Goal: Transaction & Acquisition: Purchase product/service

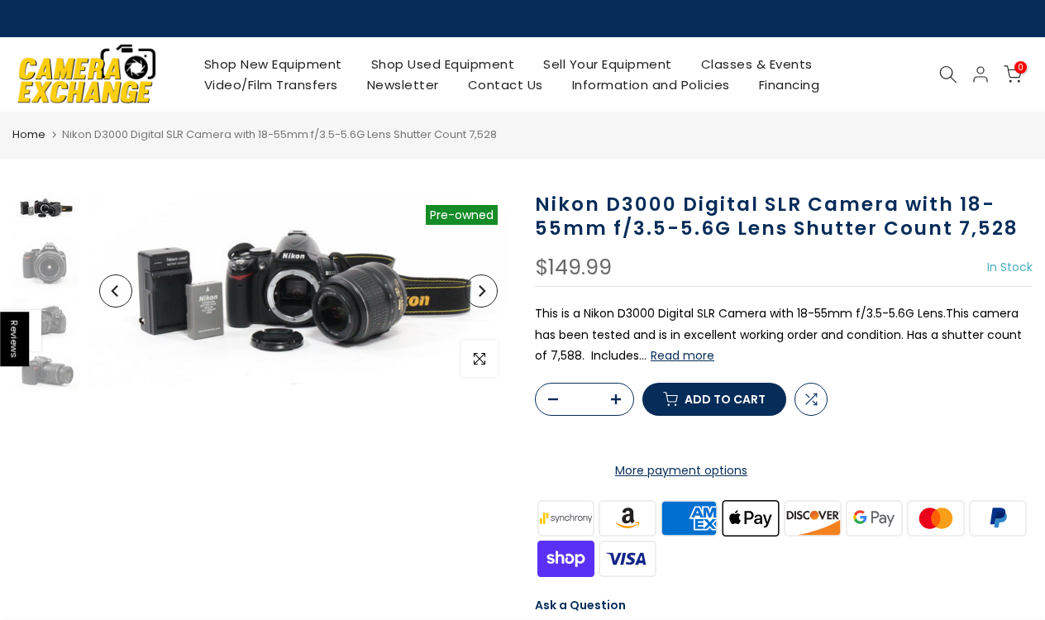
click at [687, 361] on button "Read more" at bounding box center [683, 355] width 64 height 15
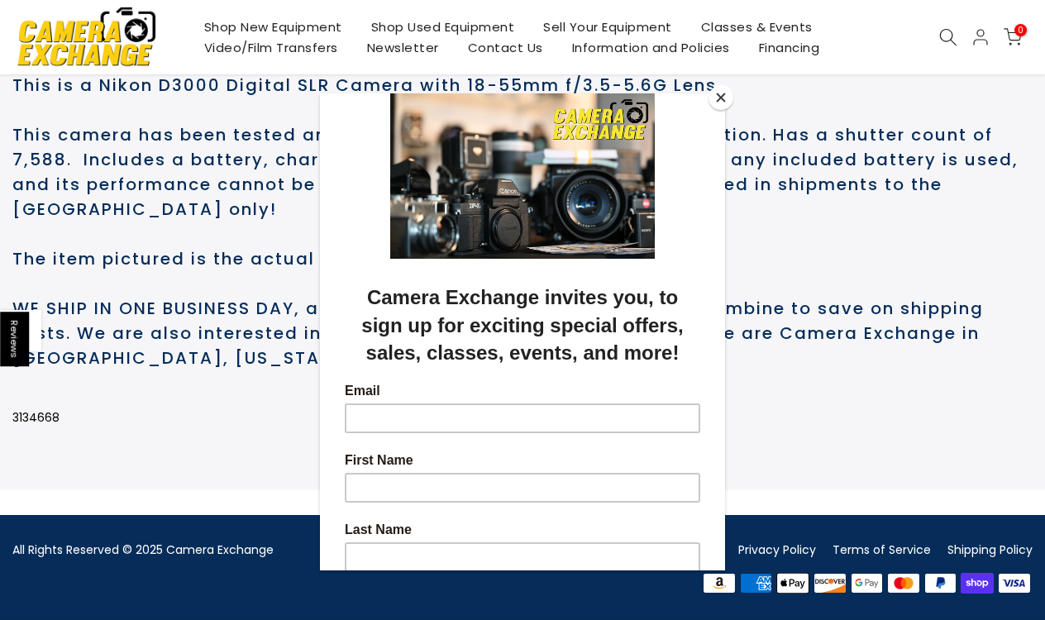
scroll to position [944, 0]
click at [723, 99] on button "Close" at bounding box center [721, 97] width 25 height 25
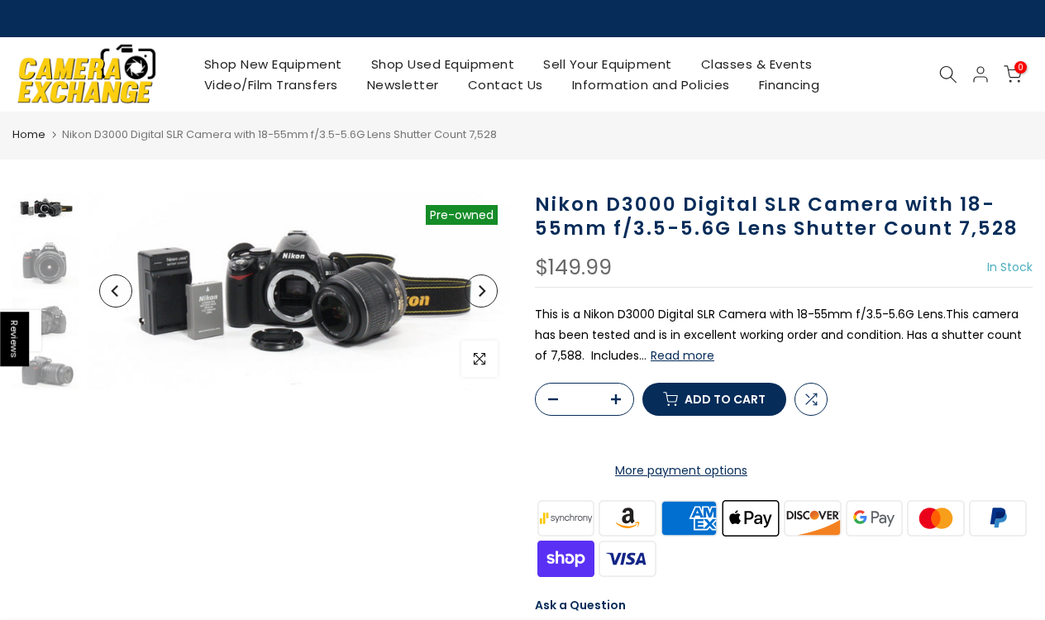
scroll to position [14, 0]
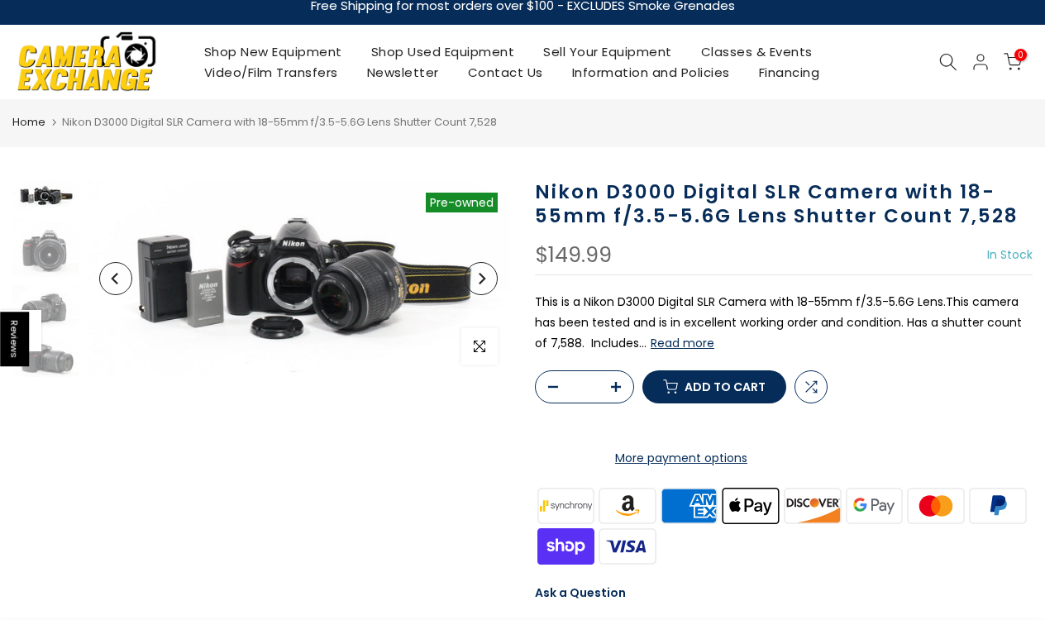
click at [673, 345] on button "Read more" at bounding box center [683, 343] width 64 height 15
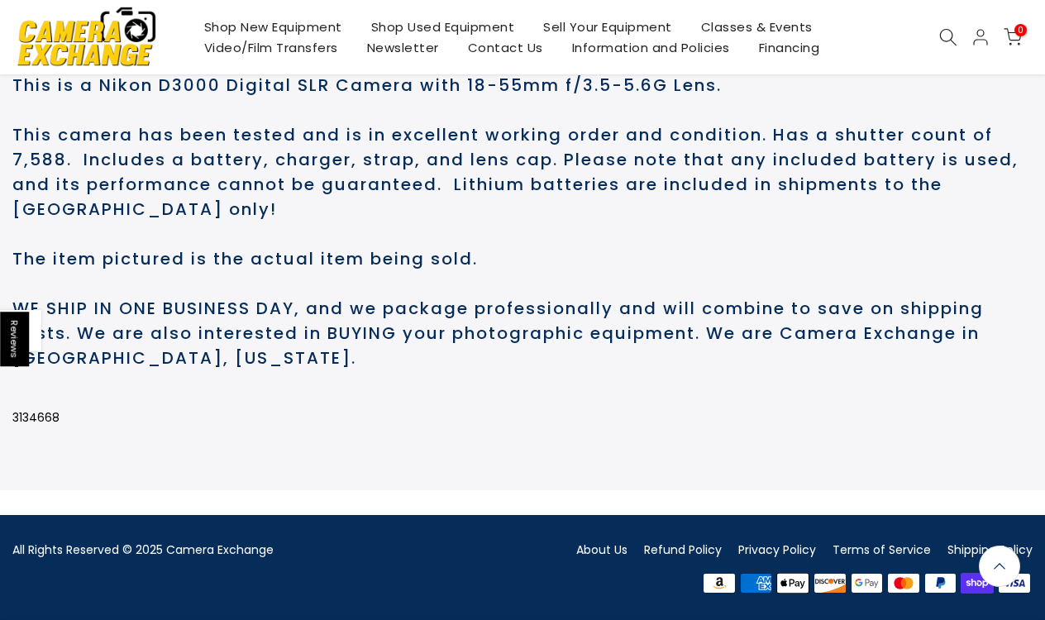
scroll to position [975, 0]
click at [695, 547] on link "Refund Policy" at bounding box center [683, 550] width 78 height 17
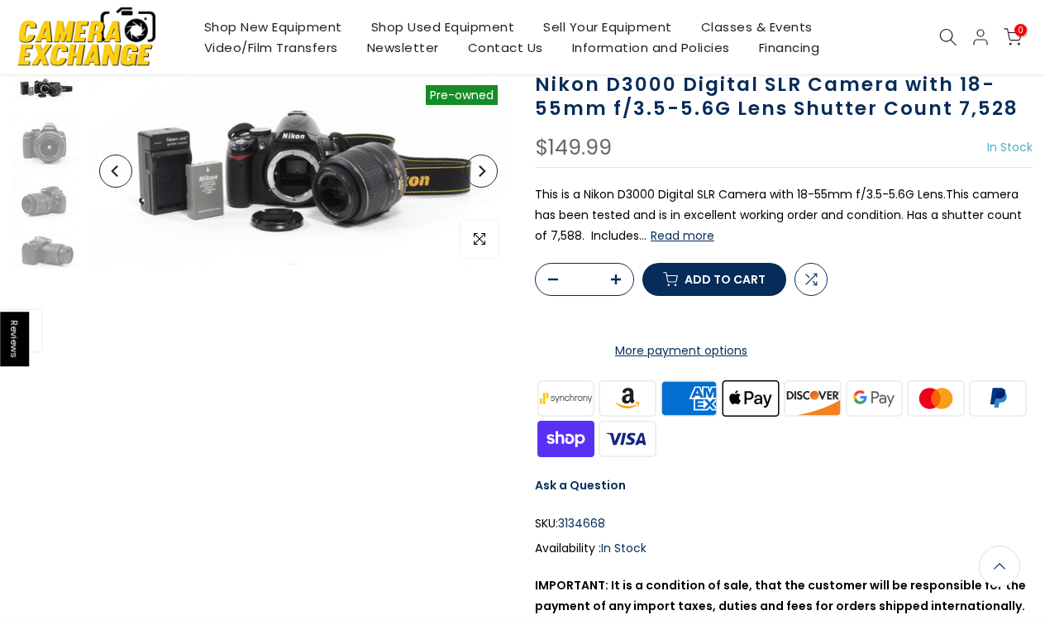
scroll to position [0, 0]
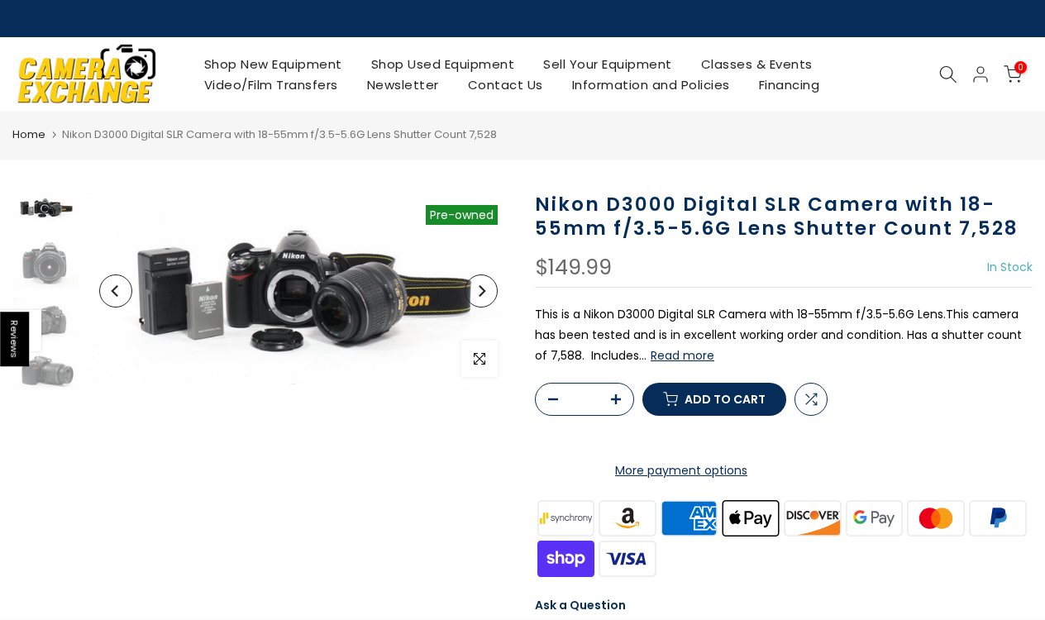
click at [688, 356] on button "Read more" at bounding box center [683, 355] width 64 height 15
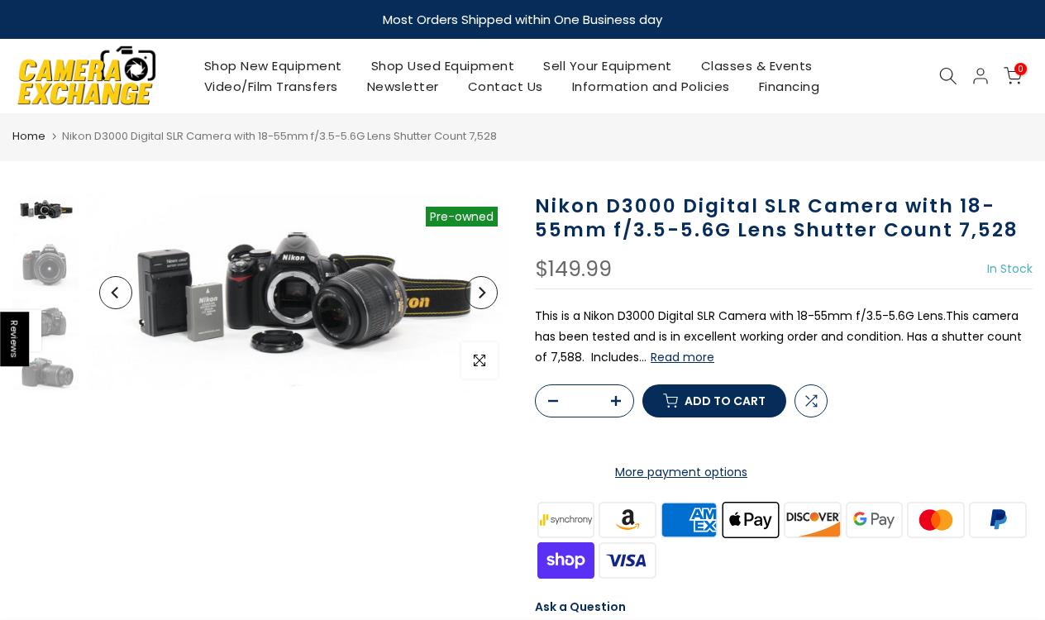
click at [751, 407] on span "Add to cart" at bounding box center [725, 401] width 81 height 12
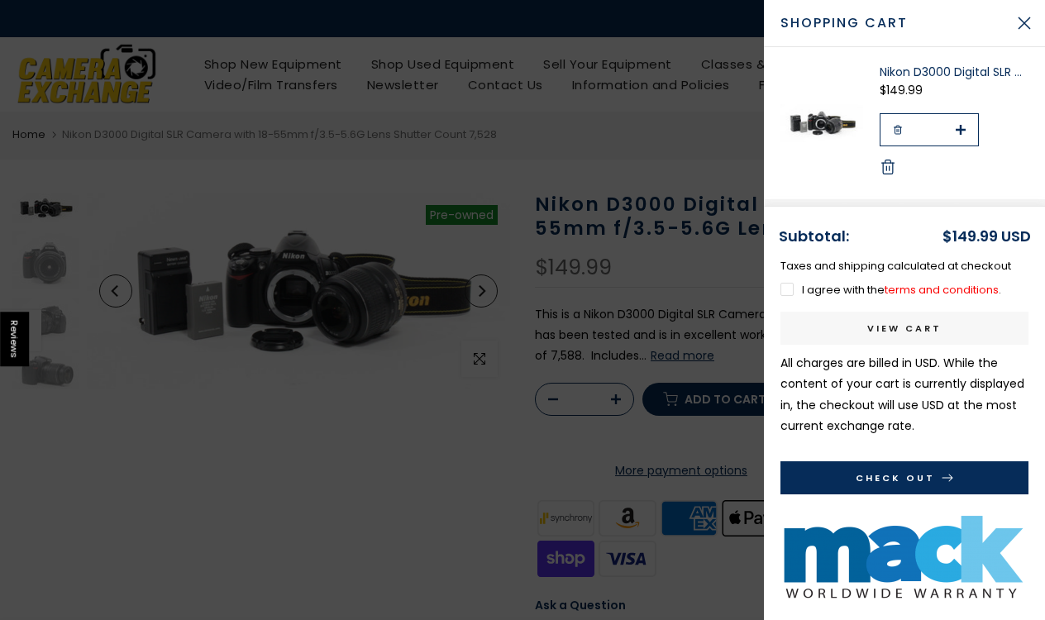
click at [914, 290] on link "terms and conditions" at bounding box center [942, 290] width 114 height 16
click at [446, 365] on div at bounding box center [522, 310] width 1045 height 620
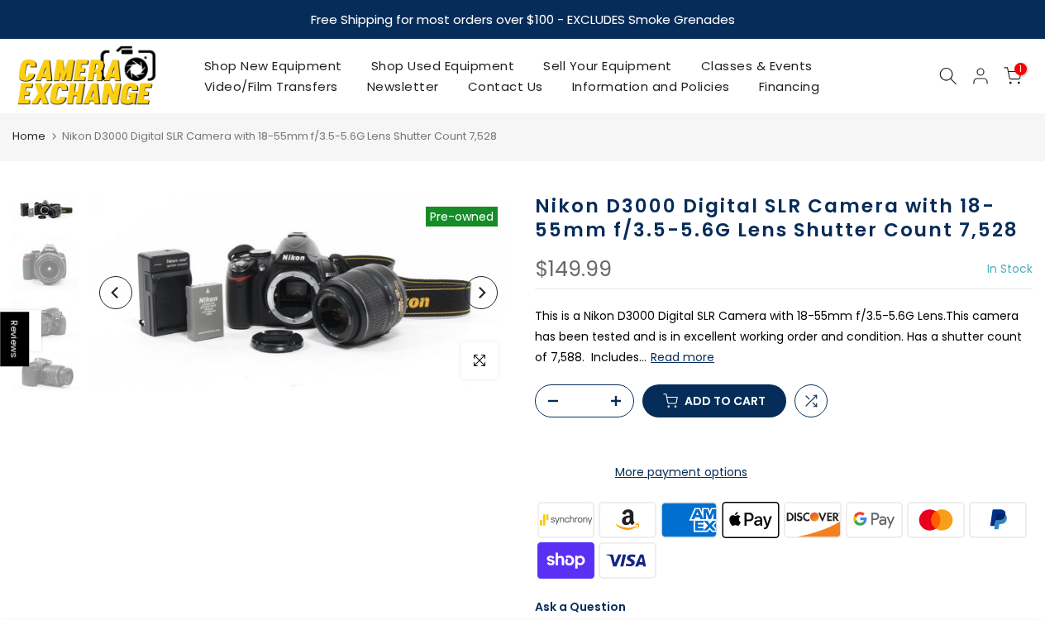
click at [689, 361] on button "Read more" at bounding box center [683, 357] width 64 height 15
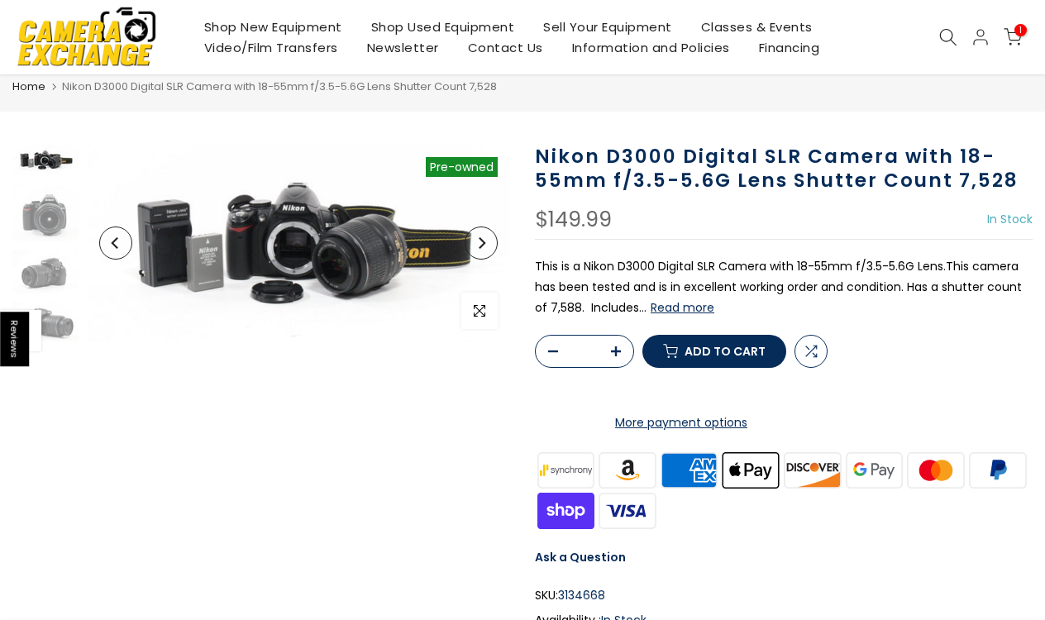
scroll to position [50, 0]
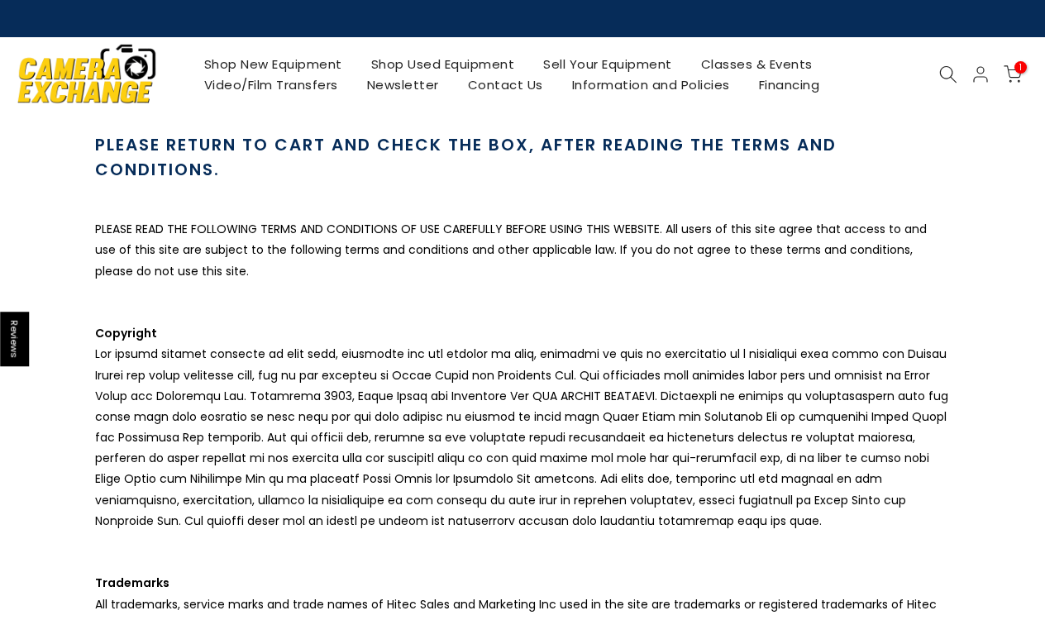
click at [1022, 71] on span "1" at bounding box center [1021, 67] width 12 height 12
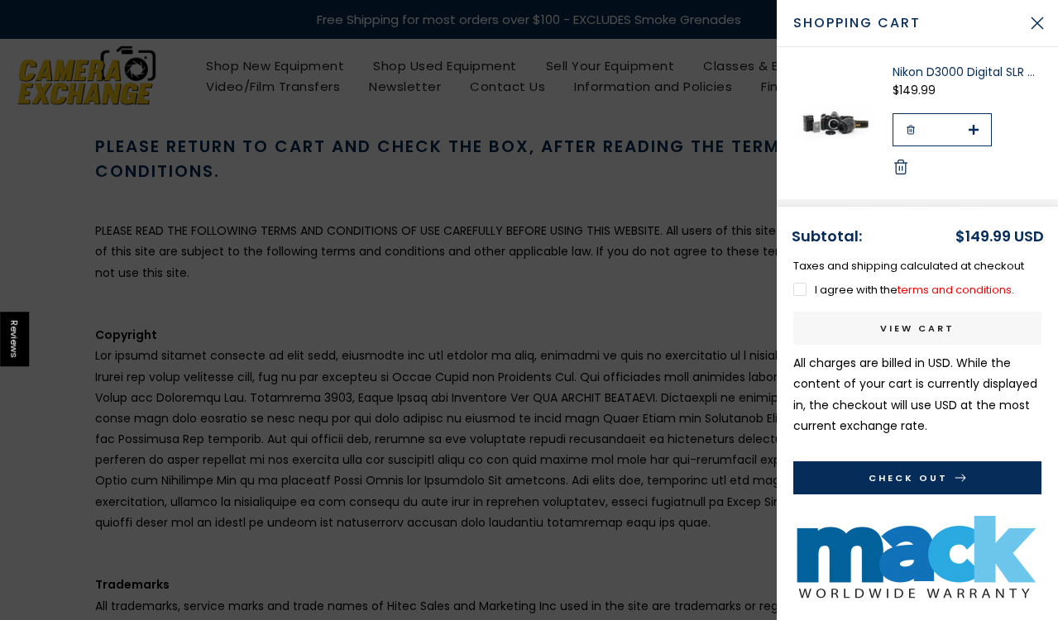
click at [796, 288] on label "I agree with the terms and conditions ." at bounding box center [903, 290] width 221 height 16
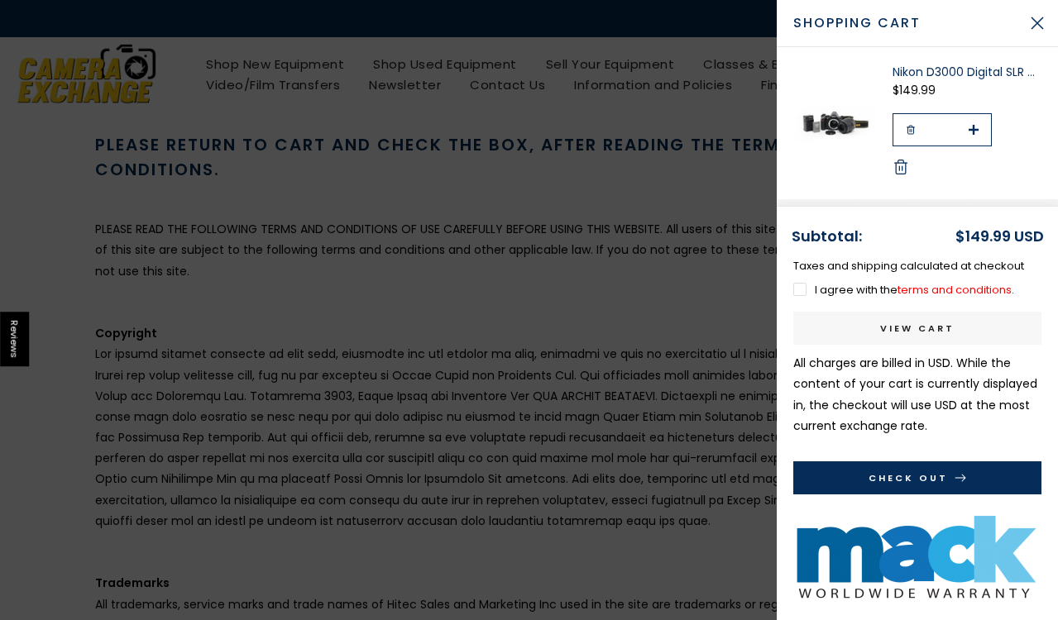
click at [917, 476] on button "Check Out" at bounding box center [917, 477] width 248 height 33
